Goal: Task Accomplishment & Management: Manage account settings

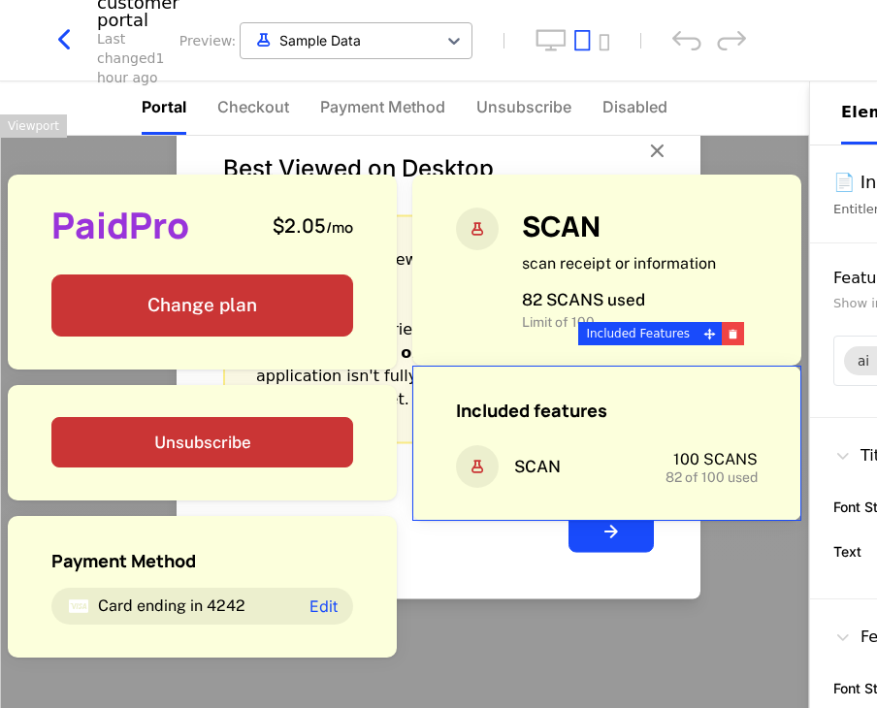
scroll to position [303, 0]
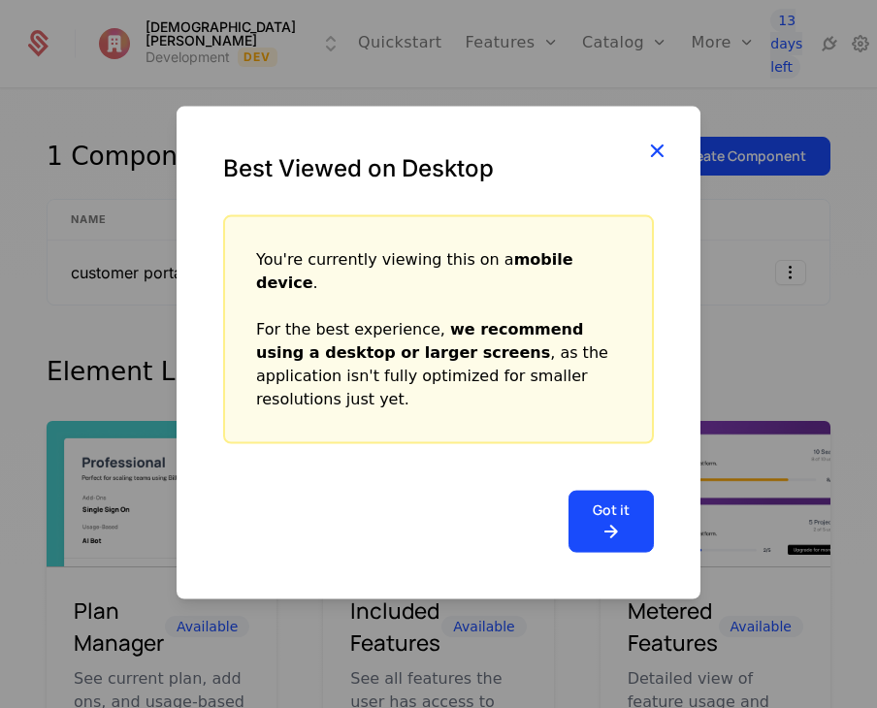
click at [660, 163] on icon "button" at bounding box center [656, 150] width 25 height 25
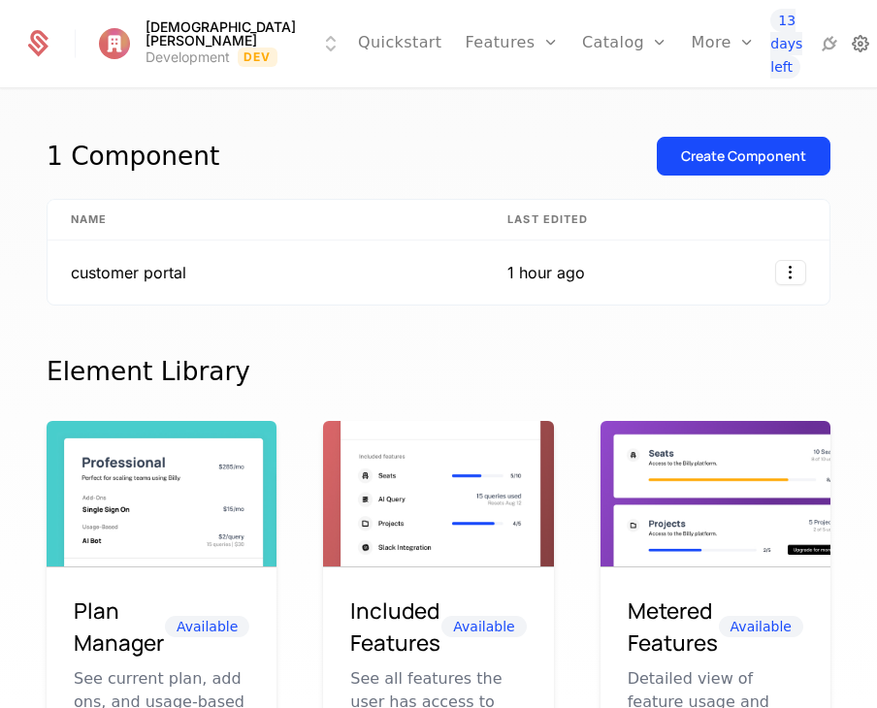
click at [849, 49] on icon at bounding box center [860, 43] width 23 height 23
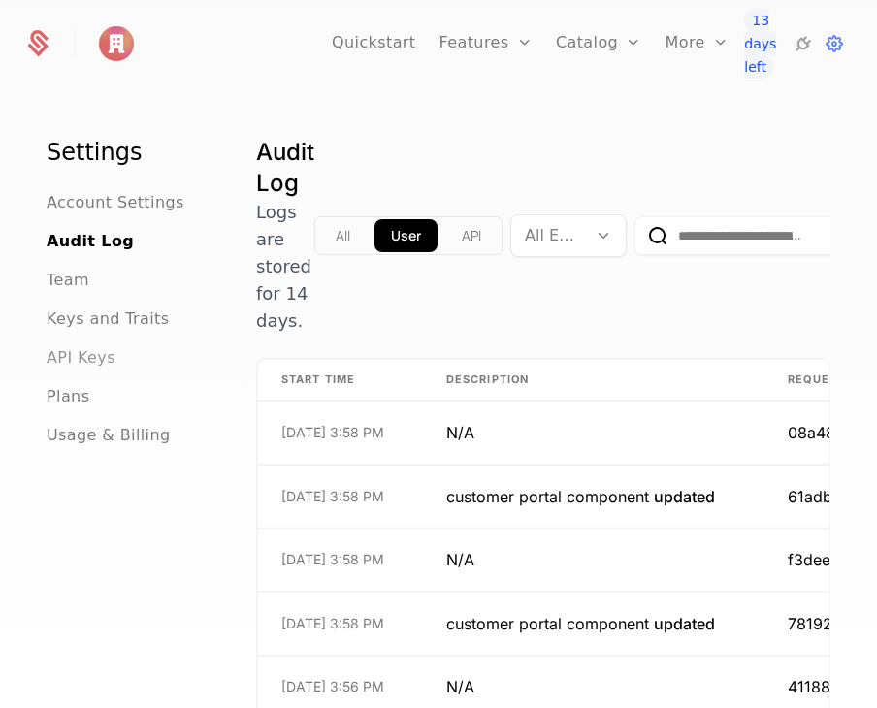
click at [101, 361] on span "API Keys" at bounding box center [81, 357] width 69 height 23
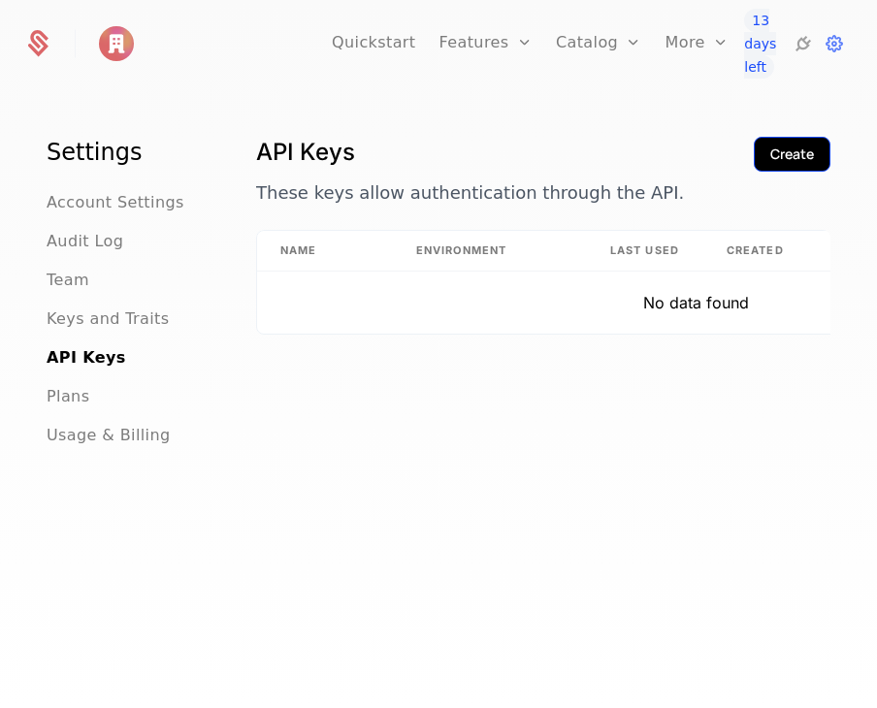
click at [757, 170] on button "Create" at bounding box center [792, 154] width 77 height 35
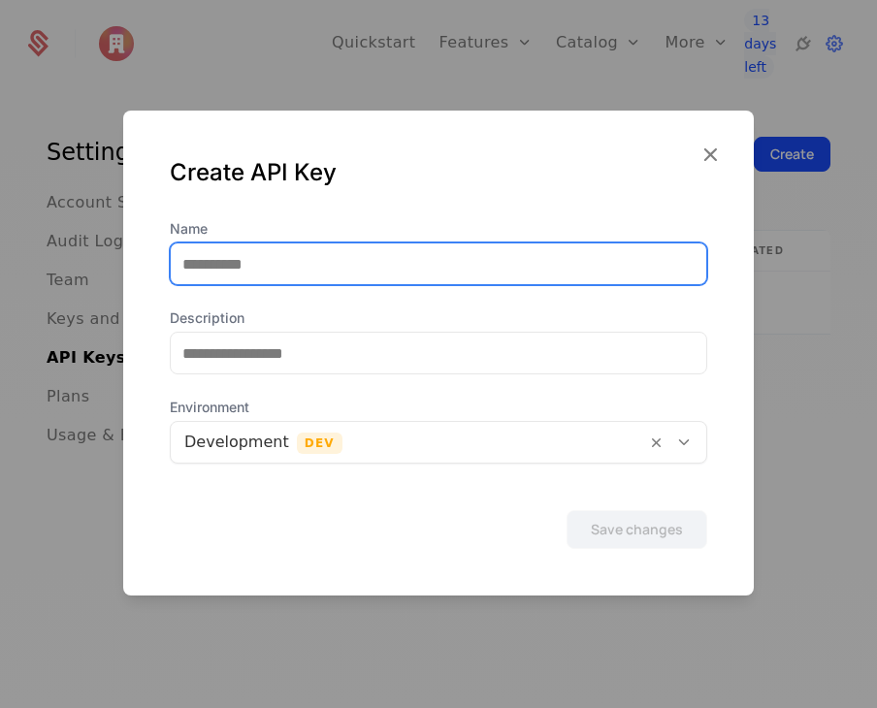
click at [292, 272] on input "Name" at bounding box center [439, 264] width 536 height 41
type input "*******"
click at [567, 510] on button "Save changes" at bounding box center [637, 529] width 141 height 39
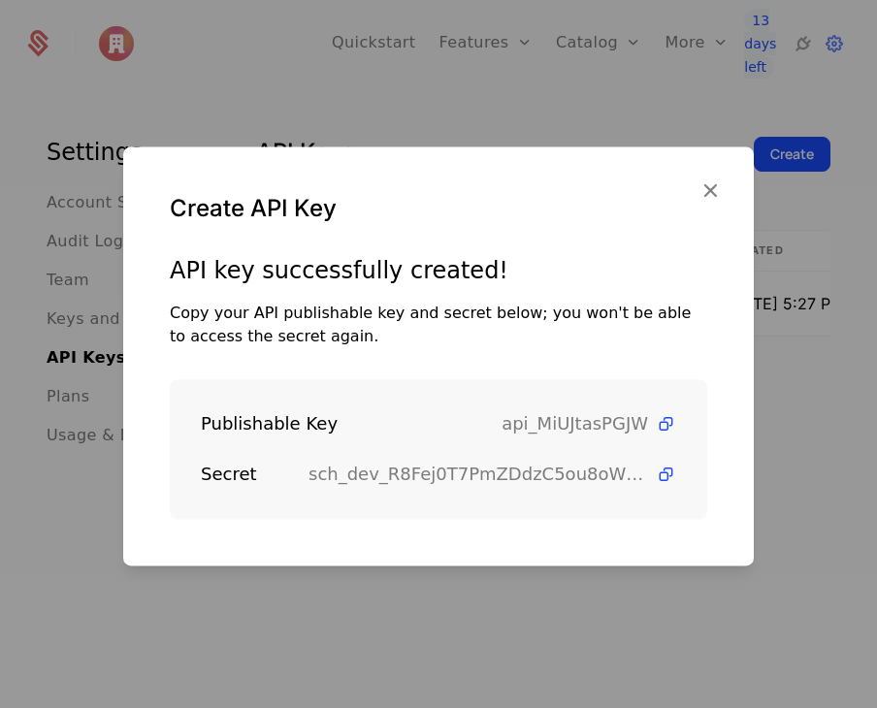
drag, startPoint x: 707, startPoint y: 195, endPoint x: 701, endPoint y: 186, distance: 10.5
click at [701, 186] on icon "button" at bounding box center [710, 190] width 25 height 25
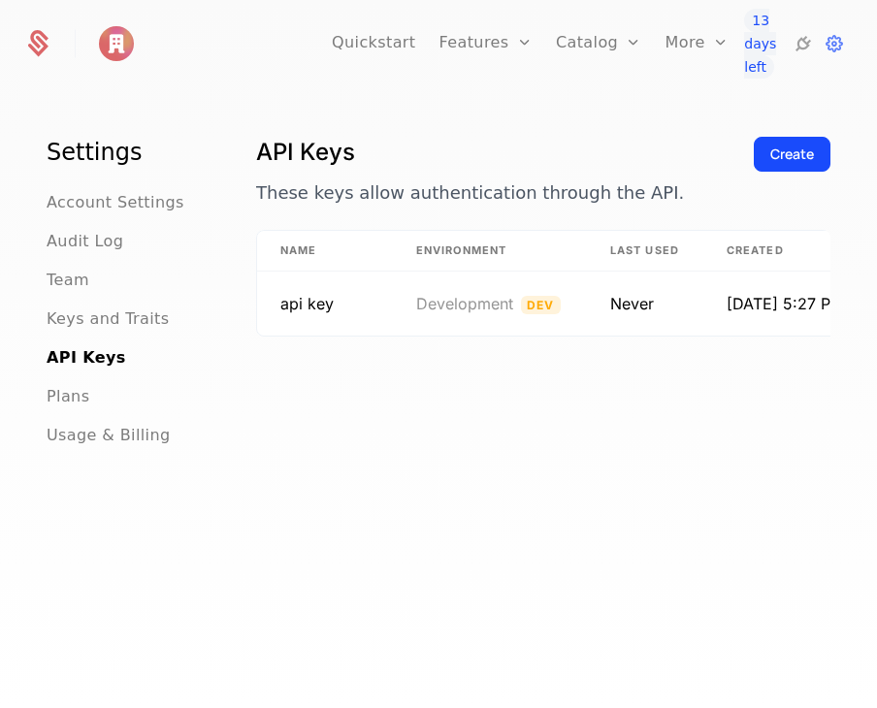
click at [701, 186] on p "These keys allow authentication through the API." at bounding box center [497, 192] width 482 height 27
click at [770, 156] on div "Create" at bounding box center [792, 154] width 44 height 19
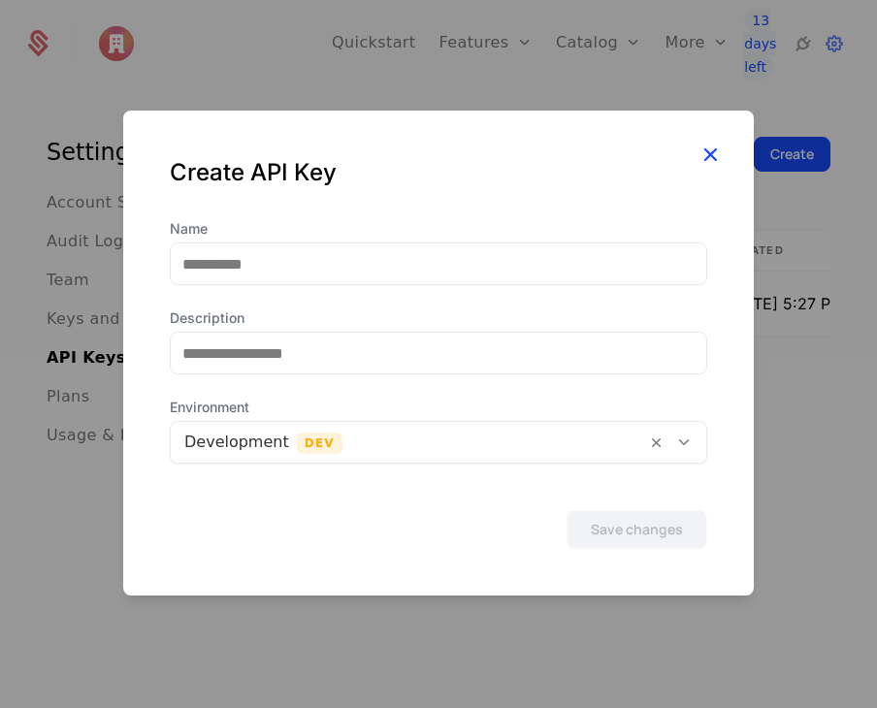
click at [714, 158] on icon "button" at bounding box center [710, 154] width 25 height 25
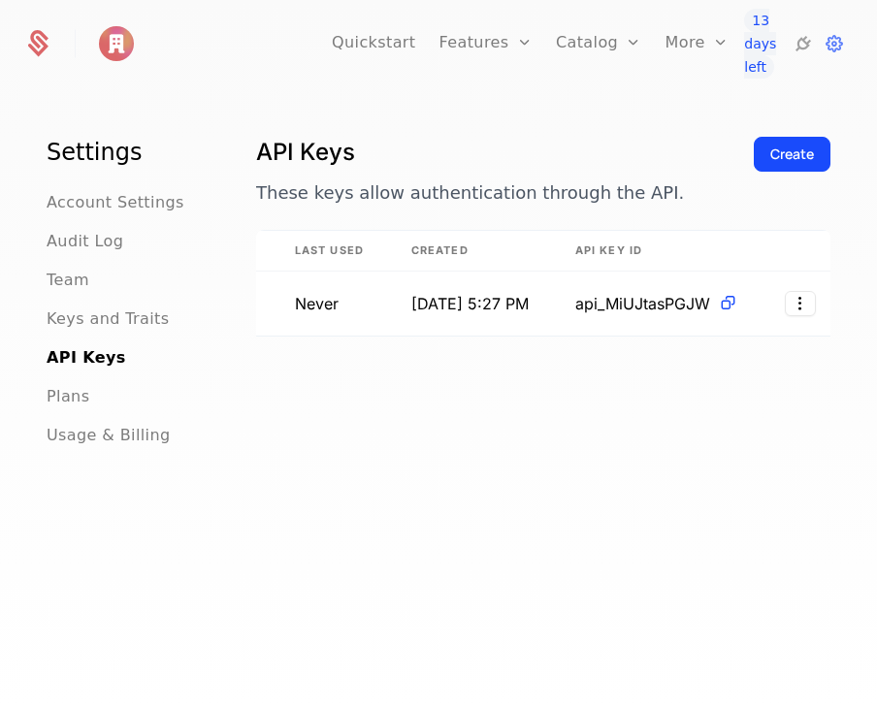
scroll to position [0, 349]
click at [708, 310] on icon at bounding box center [718, 303] width 20 height 20
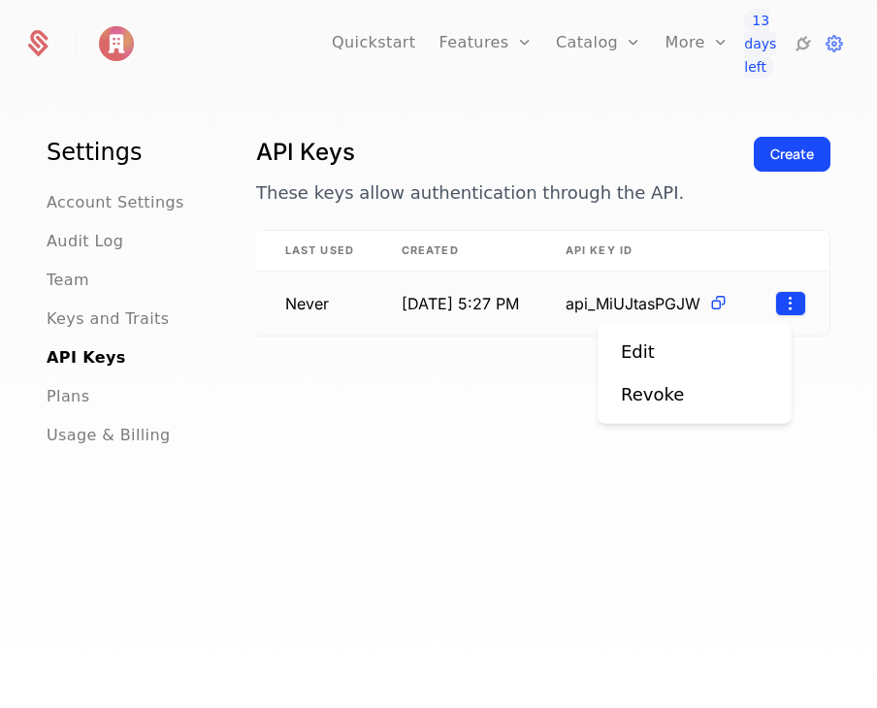
click at [784, 307] on html "Quickstart Features Features Flags Catalog Plans Add Ons Credits Configuration …" at bounding box center [438, 354] width 877 height 708
click at [660, 354] on div "Edit" at bounding box center [645, 352] width 49 height 27
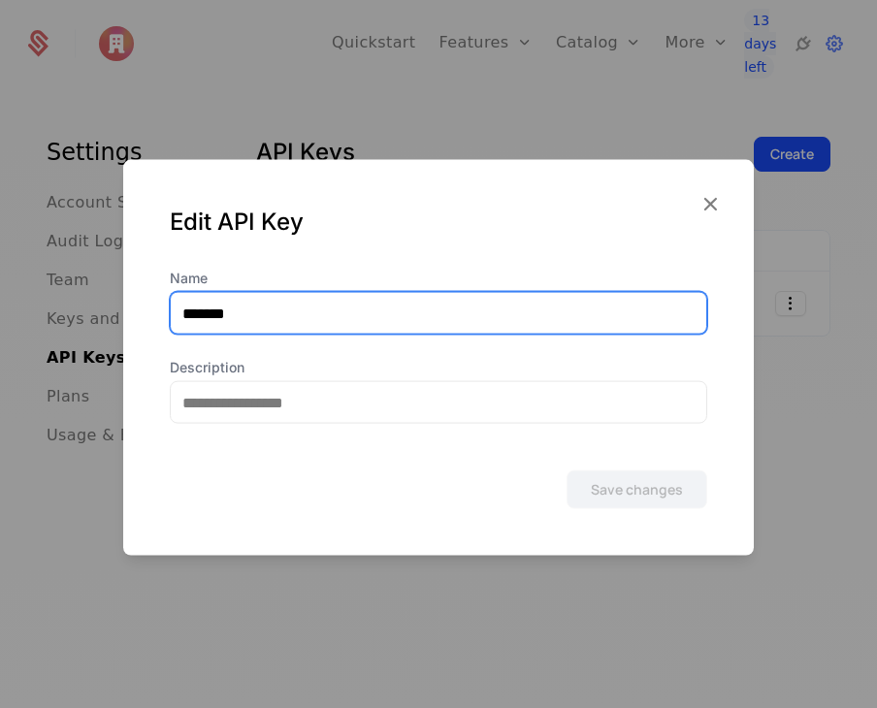
click at [416, 299] on input "*******" at bounding box center [439, 313] width 536 height 41
type input "******"
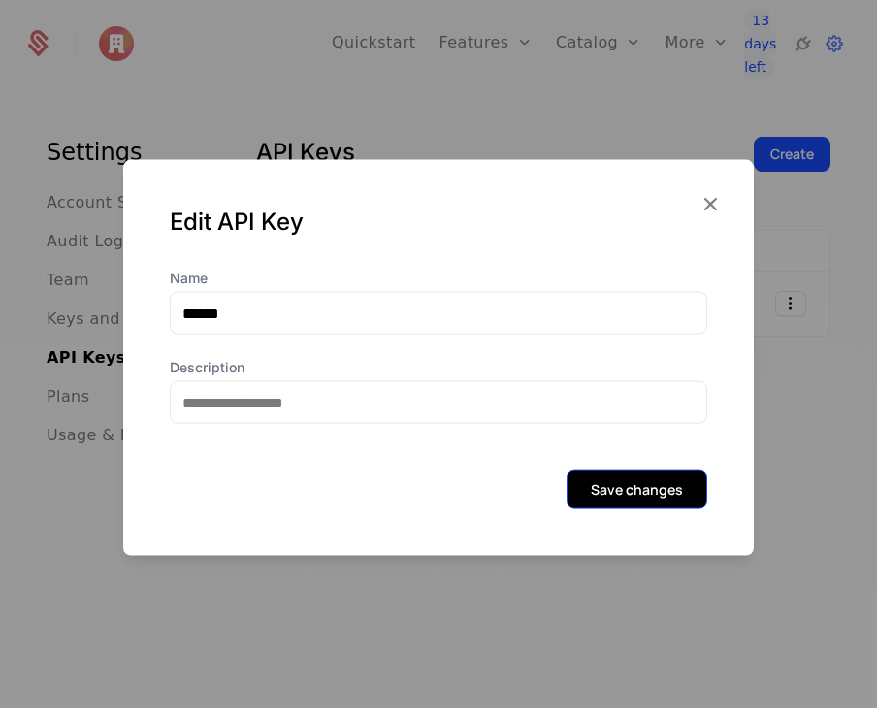
click at [629, 490] on button "Save changes" at bounding box center [637, 490] width 141 height 39
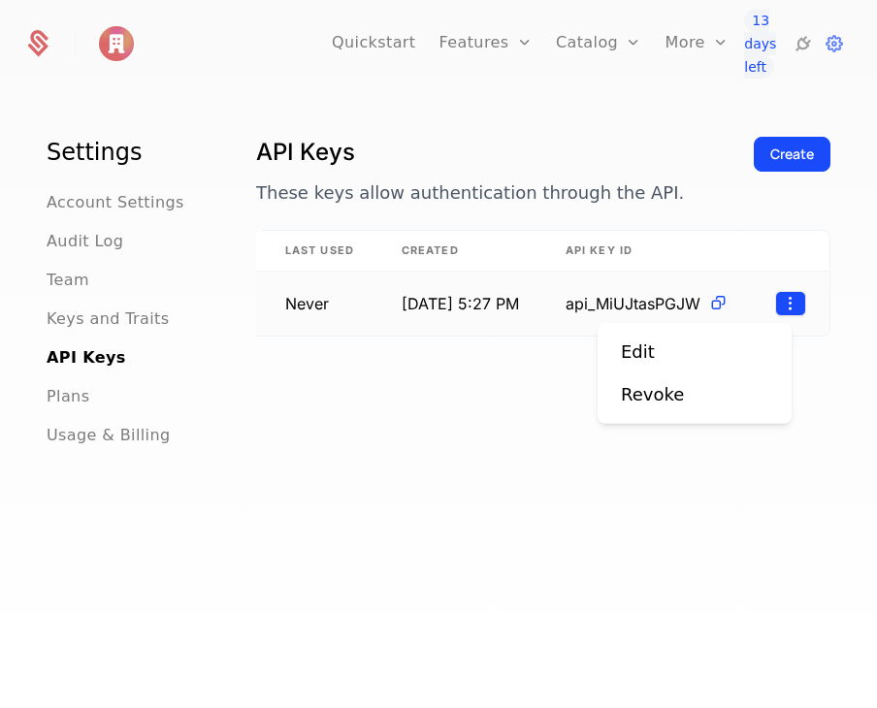
click at [767, 290] on html "Quickstart Features Features Flags Catalog Plans Add Ons Credits Configuration …" at bounding box center [438, 354] width 877 height 708
click at [675, 401] on div "Revoke" at bounding box center [652, 394] width 63 height 27
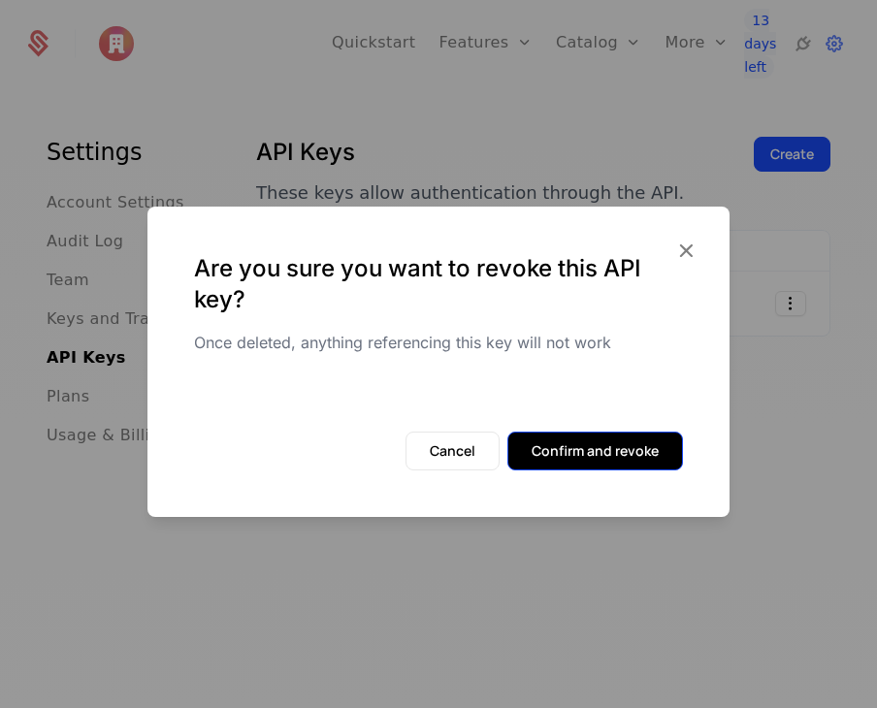
click at [621, 449] on button "Confirm and revoke" at bounding box center [595, 451] width 176 height 39
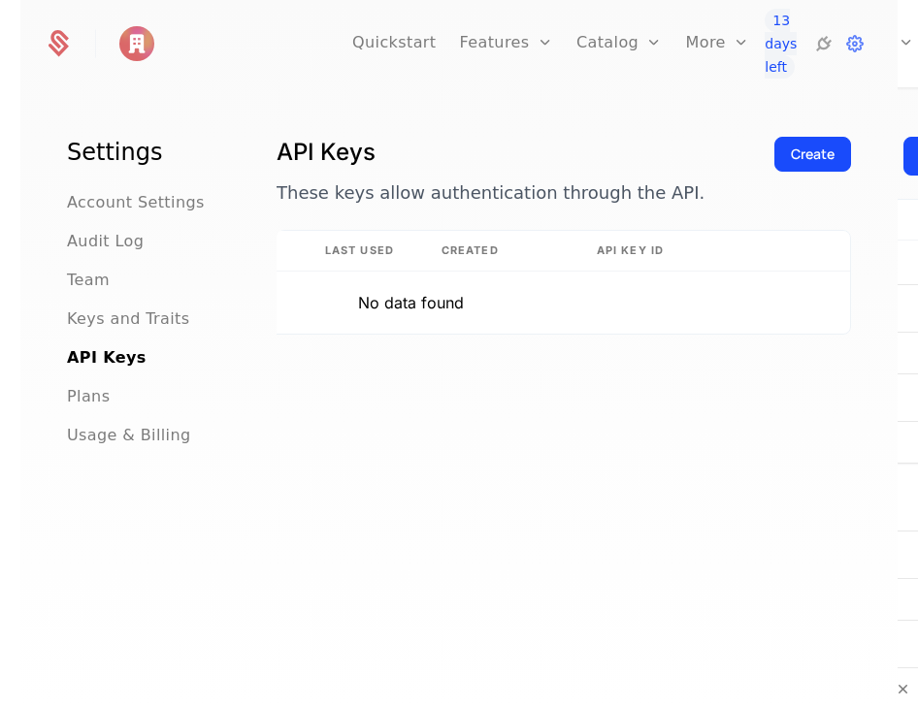
scroll to position [0, 319]
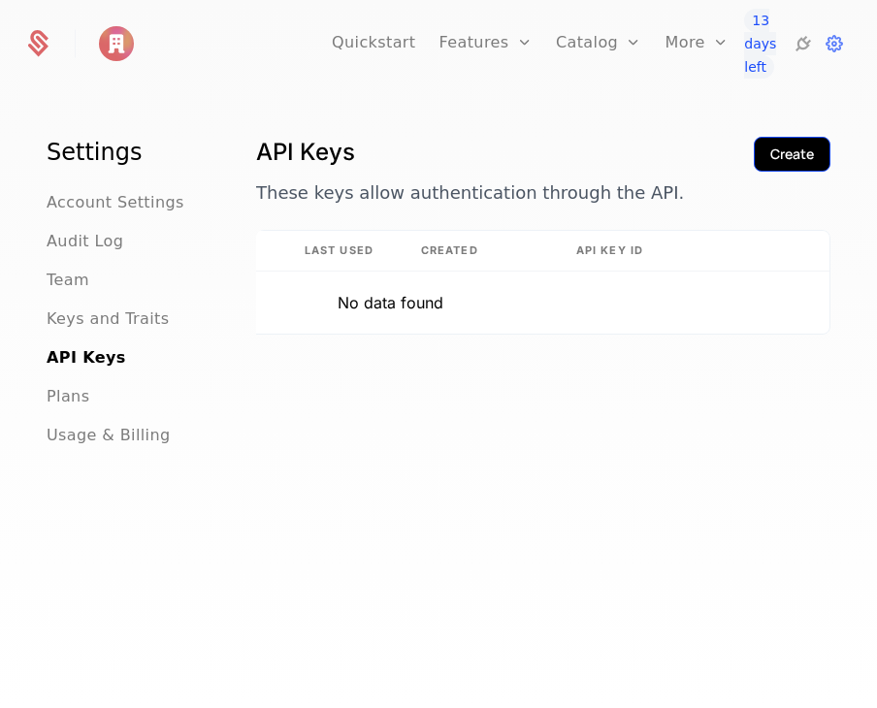
click at [788, 152] on div "Create" at bounding box center [792, 154] width 44 height 19
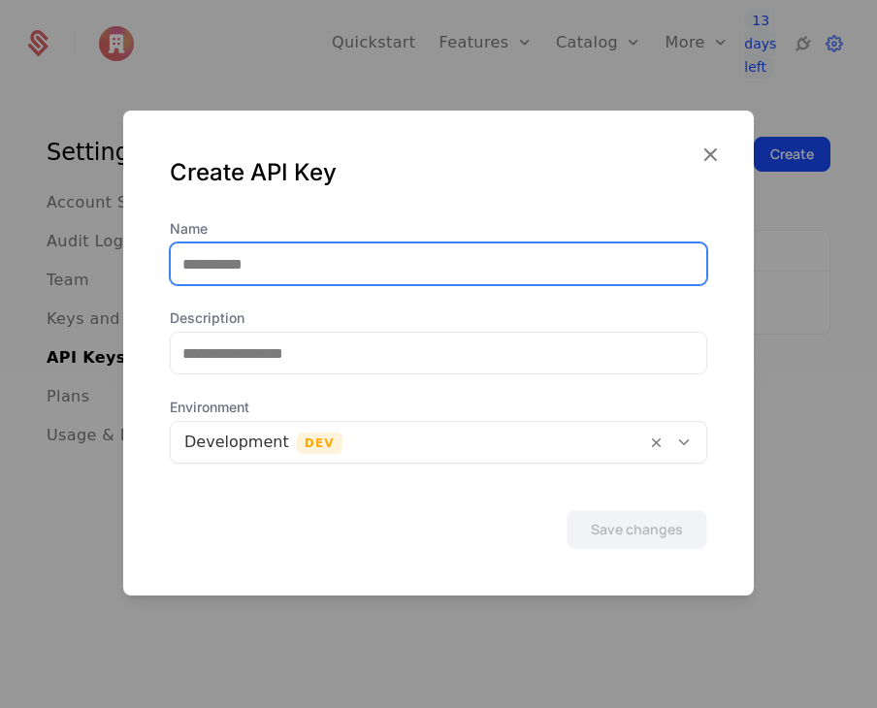
click at [361, 253] on input "Name" at bounding box center [439, 264] width 536 height 41
type input "******"
click at [567, 510] on button "Save changes" at bounding box center [637, 529] width 141 height 39
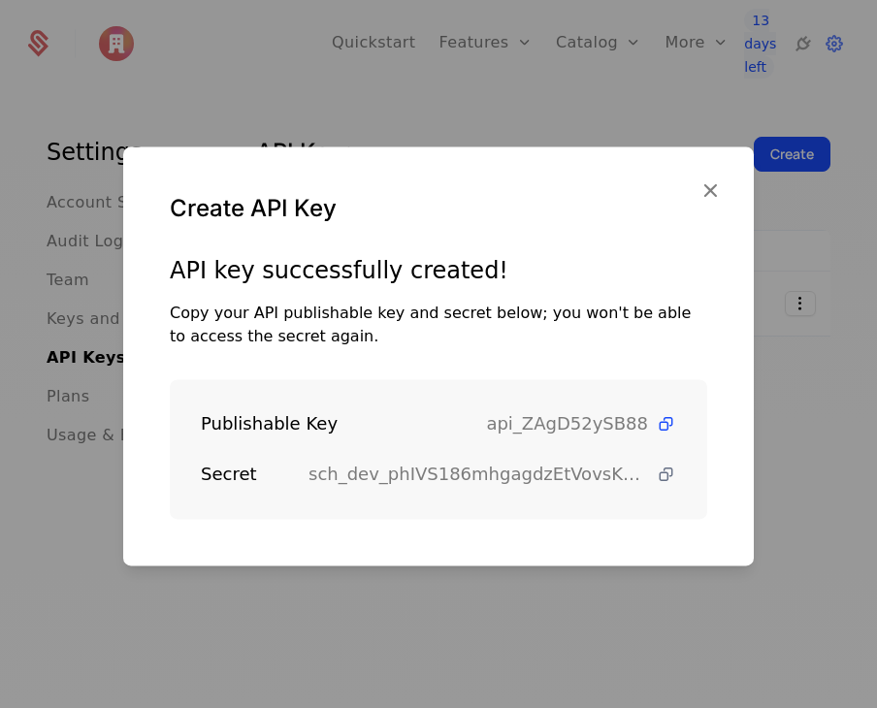
click at [656, 477] on icon at bounding box center [666, 475] width 20 height 20
click at [656, 420] on icon at bounding box center [666, 424] width 20 height 20
click at [656, 432] on icon at bounding box center [666, 424] width 20 height 20
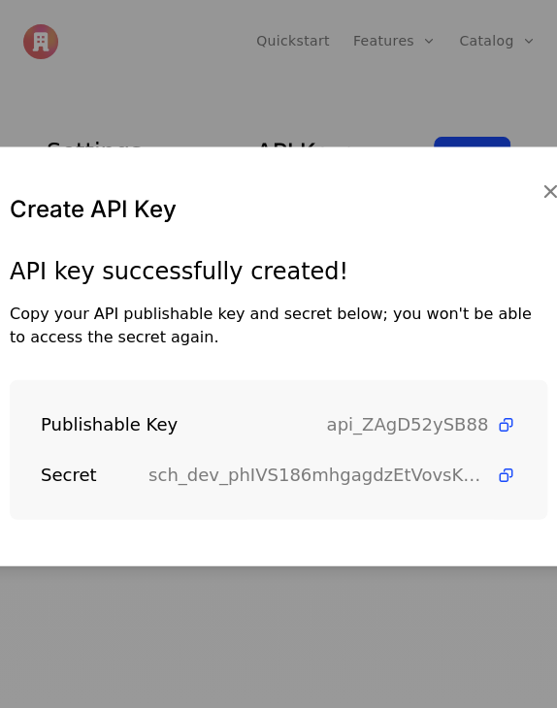
click at [3, 278] on div "API key successfully created! Copy your API publishable key and secret below; y…" at bounding box center [278, 410] width 631 height 310
click at [211, 49] on div at bounding box center [278, 354] width 557 height 708
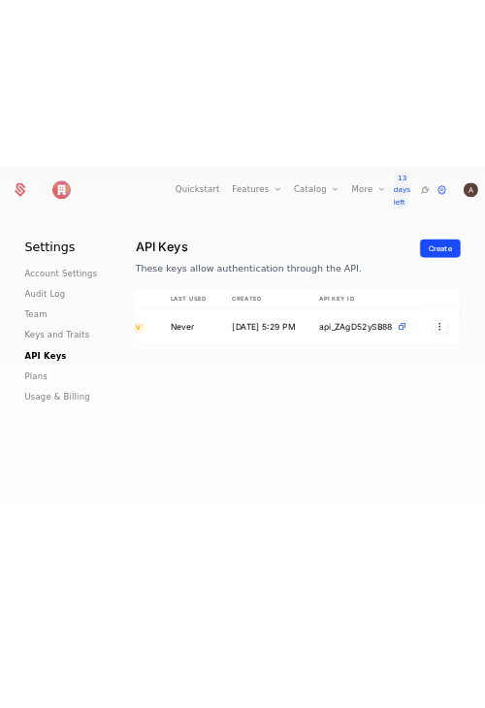
scroll to position [0, 307]
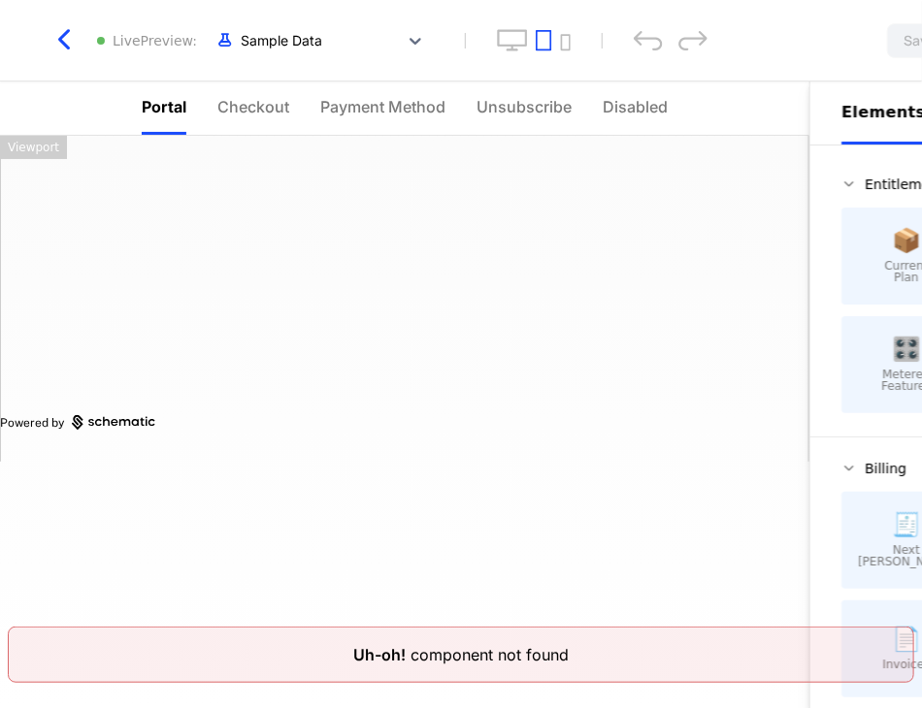
click at [764, 41] on div "Save" at bounding box center [864, 40] width 252 height 35
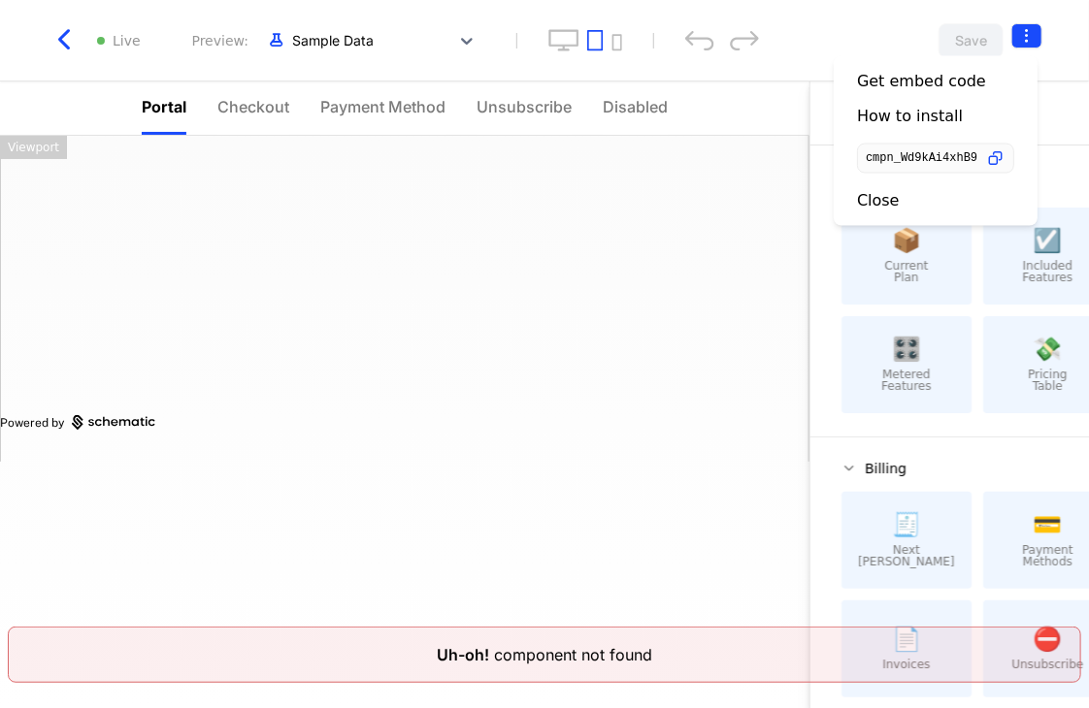
click at [876, 40] on html "[PERSON_NAME] Development Dev Quickstart Features Features Flags Catalog Plans …" at bounding box center [544, 354] width 1089 height 708
click at [876, 158] on icon "button" at bounding box center [995, 158] width 20 height 20
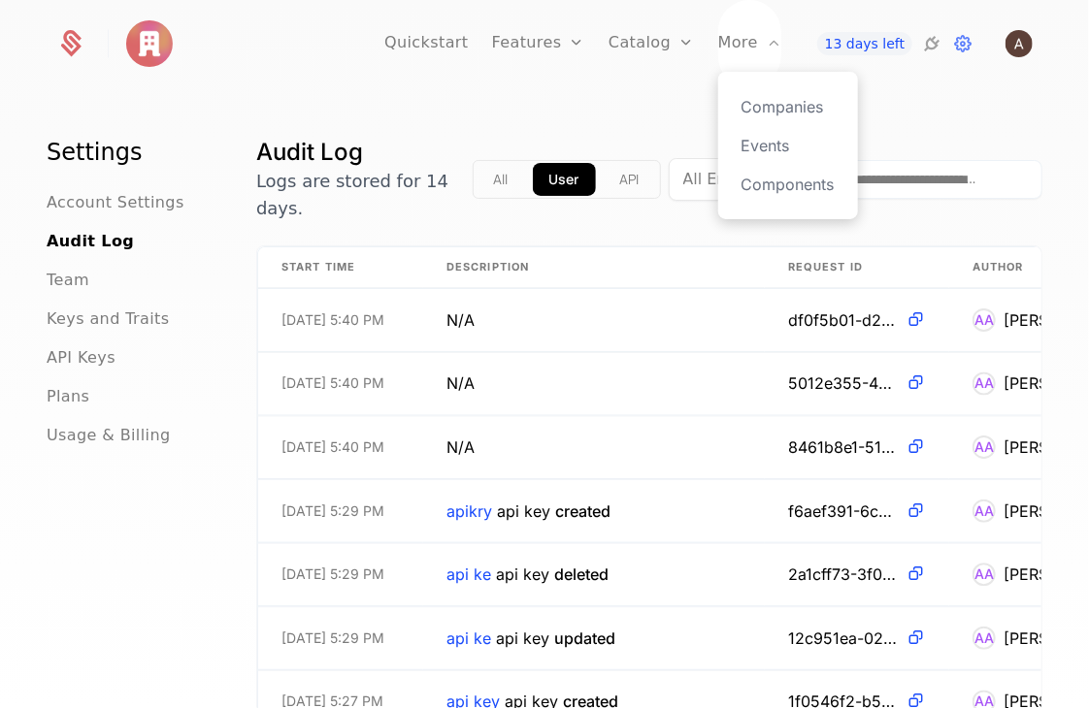
click at [751, 196] on div "Companies Events Components" at bounding box center [788, 145] width 140 height 147
click at [752, 186] on link "Components" at bounding box center [787, 184] width 93 height 23
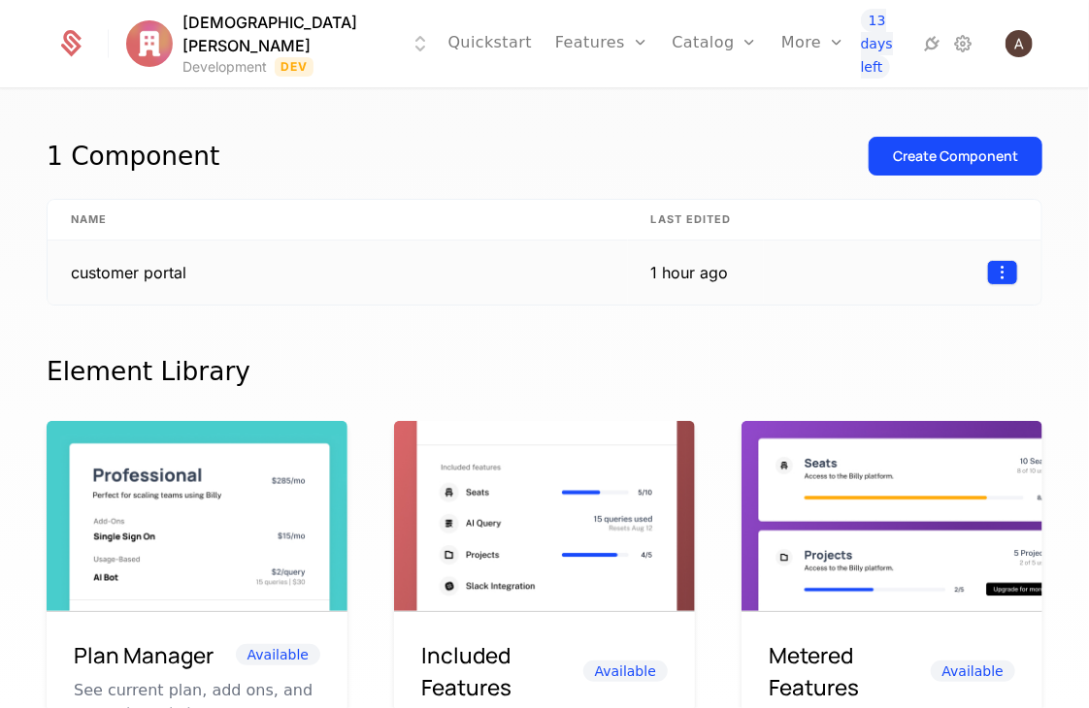
click at [876, 276] on html "[PERSON_NAME] Development Dev Quickstart Features Features Flags Catalog Plans …" at bounding box center [544, 354] width 1089 height 708
click at [870, 366] on div "Edit" at bounding box center [856, 362] width 49 height 27
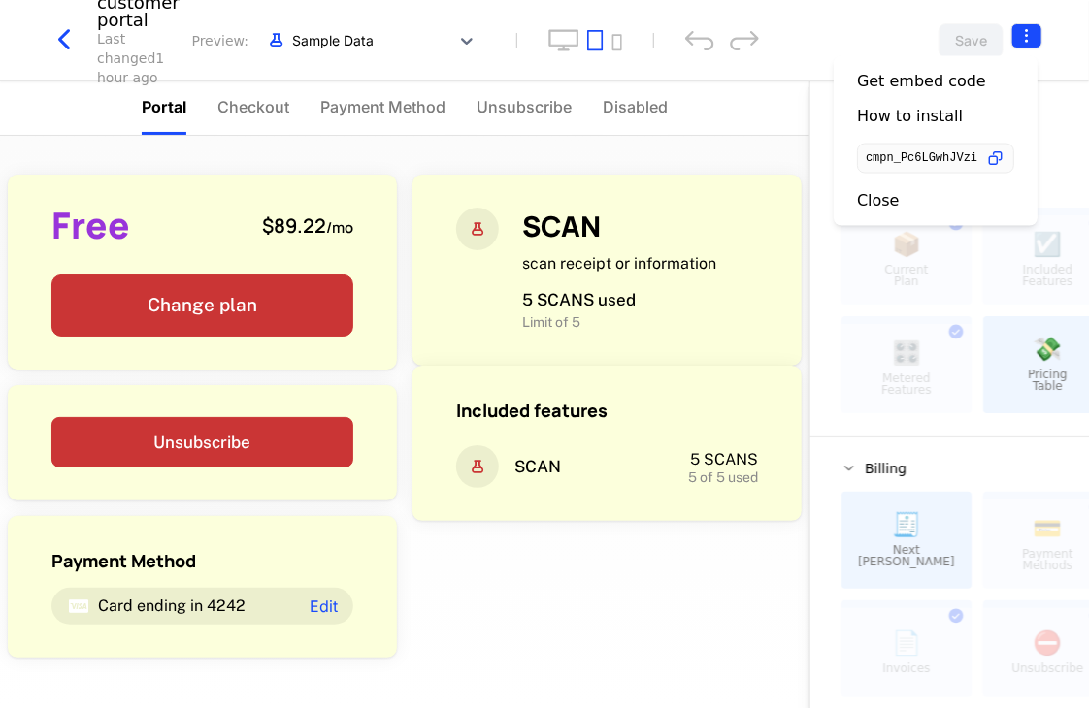
click at [876, 33] on html "[PERSON_NAME] Development Dev Quickstart Features Features Flags Catalog Plans …" at bounding box center [544, 354] width 1089 height 708
click at [876, 164] on icon "button" at bounding box center [995, 158] width 20 height 20
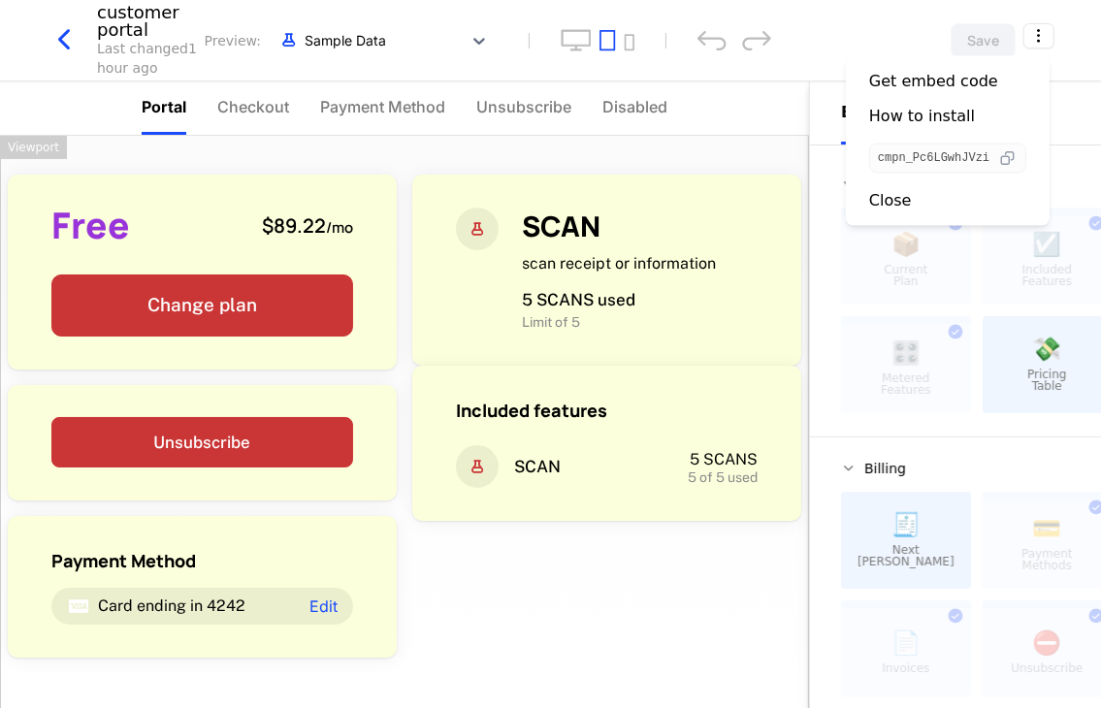
click at [876, 164] on icon "button" at bounding box center [1007, 158] width 20 height 20
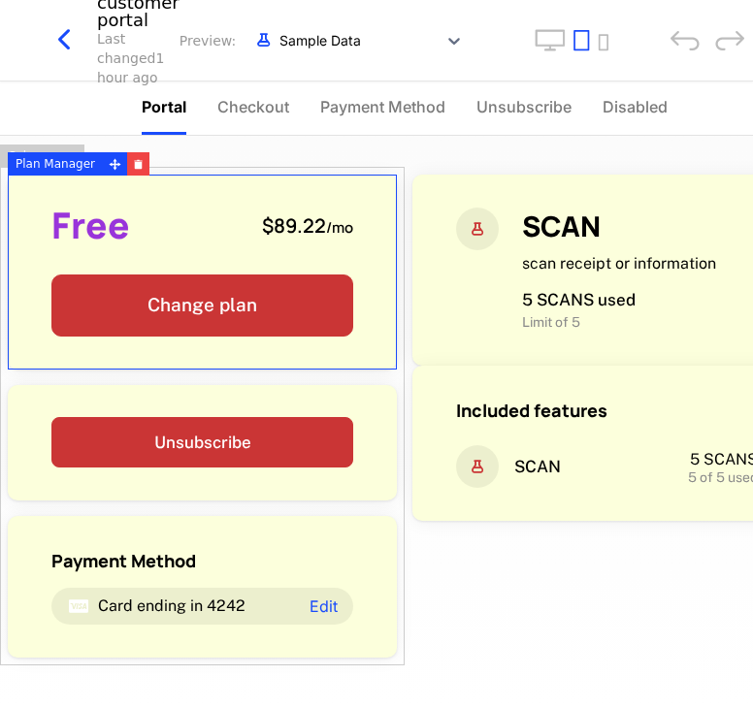
drag, startPoint x: 4, startPoint y: 201, endPoint x: 96, endPoint y: 211, distance: 92.8
click at [96, 211] on div "Free $89.22 / mo Change plan Unsubscribe Payment Method Card ending in 4242 Edit" at bounding box center [202, 416] width 405 height 499
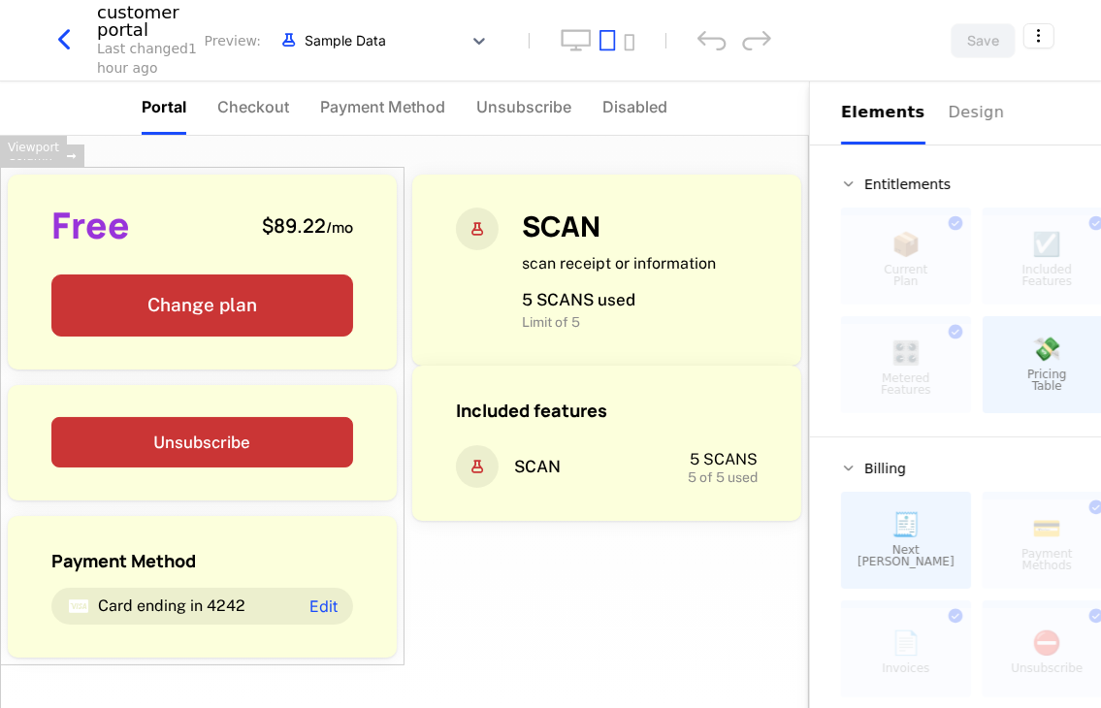
click at [876, 46] on html "[PERSON_NAME] Development Dev Quickstart Features Features Flags Catalog Plans …" at bounding box center [550, 354] width 1101 height 708
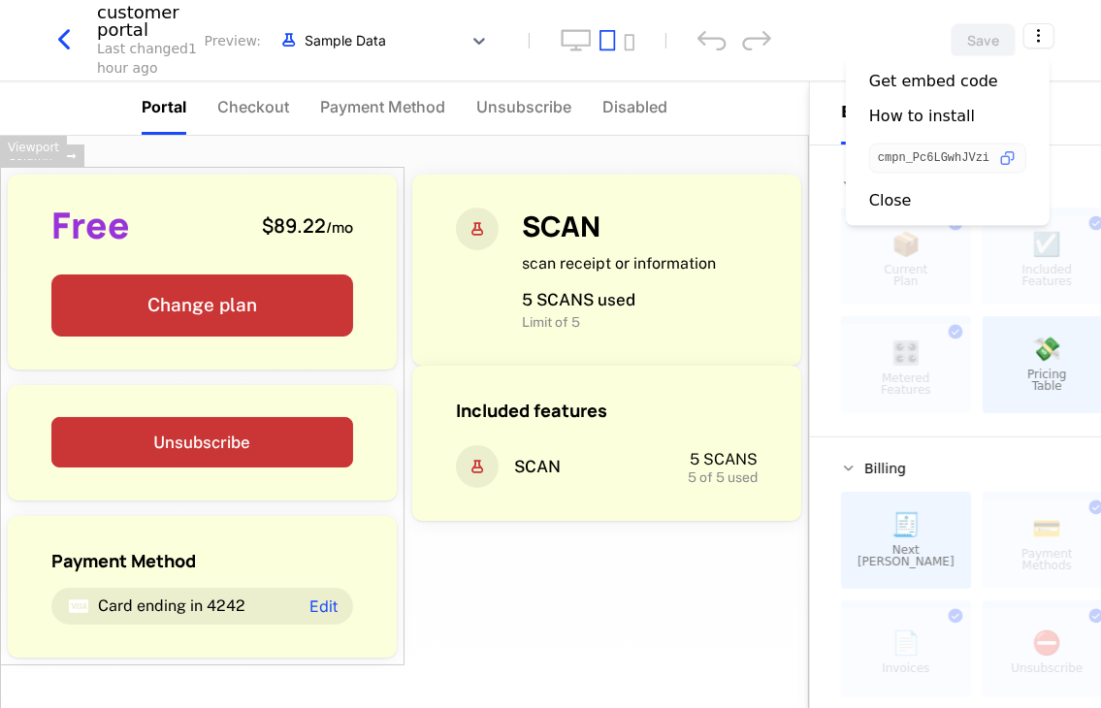
click at [876, 159] on span "cmpn_Pc6LGwhJVzi" at bounding box center [934, 158] width 112 height 12
click at [876, 163] on icon "button" at bounding box center [1007, 158] width 20 height 20
